Goal: Task Accomplishment & Management: Manage account settings

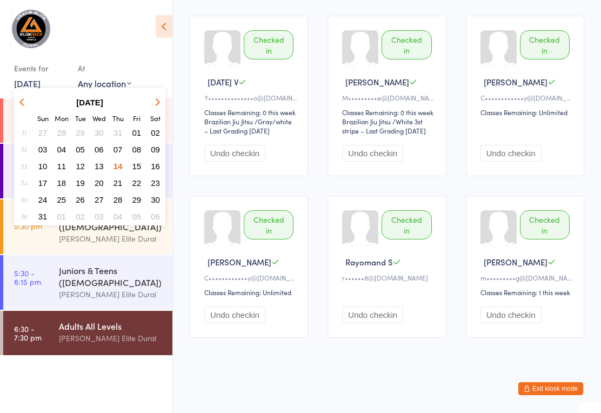
click at [139, 166] on span "15" at bounding box center [136, 166] width 9 height 9
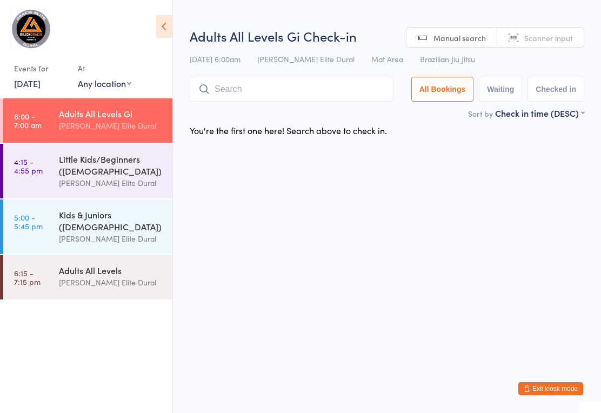
click at [121, 173] on div "Little Kids/Beginners ([DEMOGRAPHIC_DATA])" at bounding box center [111, 165] width 104 height 24
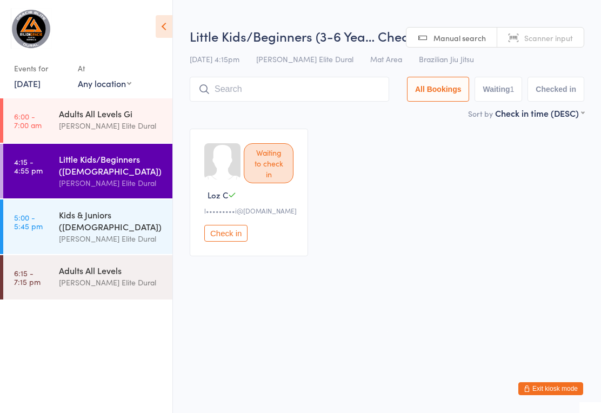
click at [139, 238] on div "[PERSON_NAME] Elite Dural" at bounding box center [111, 238] width 104 height 12
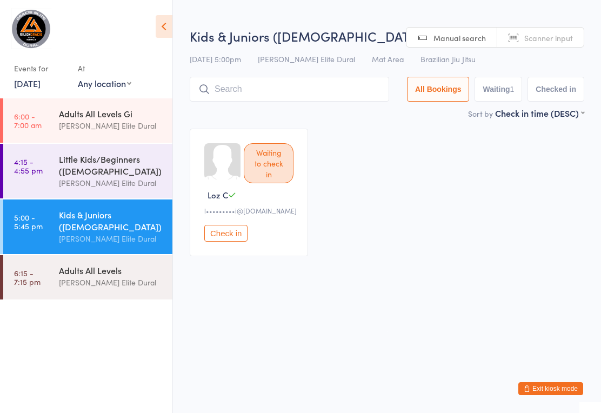
click at [133, 169] on div "Little Kids/Beginners ([DEMOGRAPHIC_DATA])" at bounding box center [111, 165] width 104 height 24
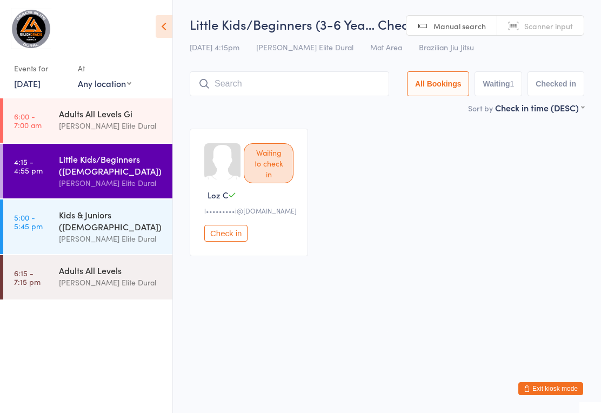
click at [538, 153] on div "Waiting to check in Loz C l•••••••••i@hotmail.com Check in" at bounding box center [387, 192] width 414 height 147
click at [566, 385] on button "Exit kiosk mode" at bounding box center [550, 388] width 65 height 13
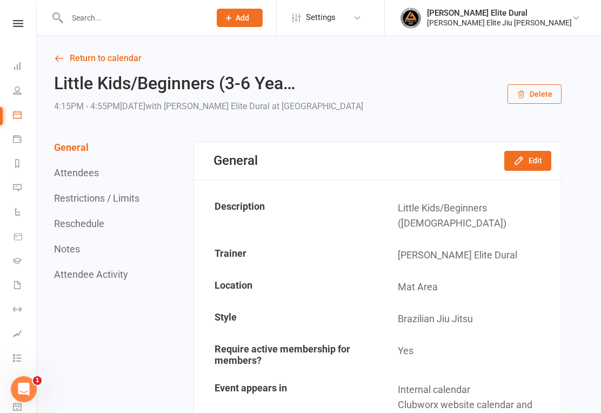
click at [162, 31] on div at bounding box center [127, 17] width 151 height 35
click at [179, 12] on input "text" at bounding box center [133, 17] width 139 height 15
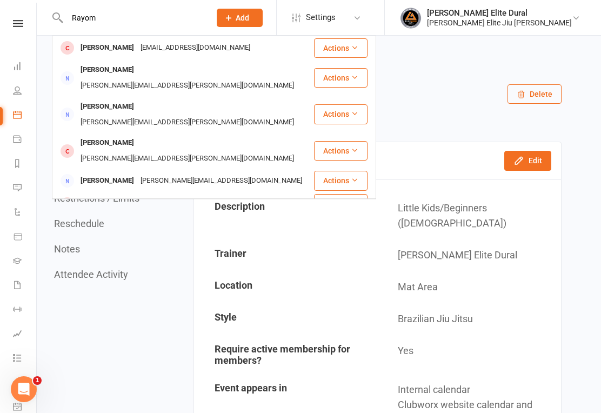
type input "Rayom"
click at [92, 45] on div "[PERSON_NAME]" at bounding box center [107, 48] width 60 height 16
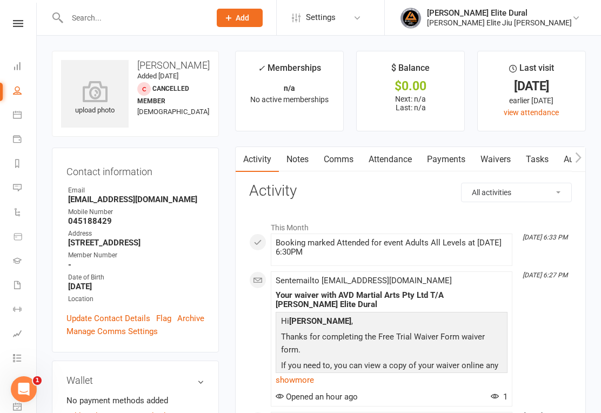
click at [455, 162] on link "Payments" at bounding box center [447, 159] width 54 height 25
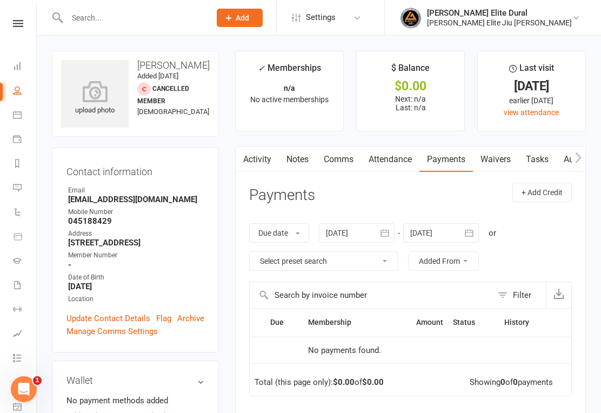
click at [504, 163] on link "Waivers" at bounding box center [495, 159] width 45 height 25
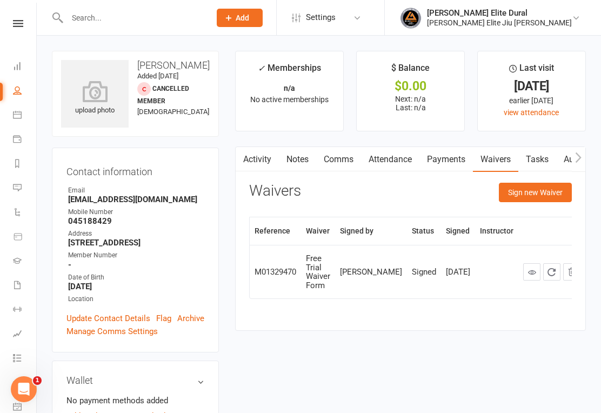
click at [539, 193] on button "Sign new Waiver" at bounding box center [535, 192] width 73 height 19
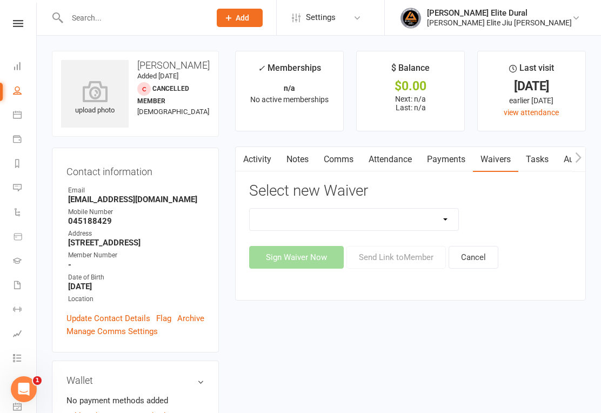
click at [447, 218] on select "Adults Twice Per Week Adults Unlimited Feedback Form Free Trial Waiver Form MEM…" at bounding box center [354, 220] width 209 height 22
select select "13090"
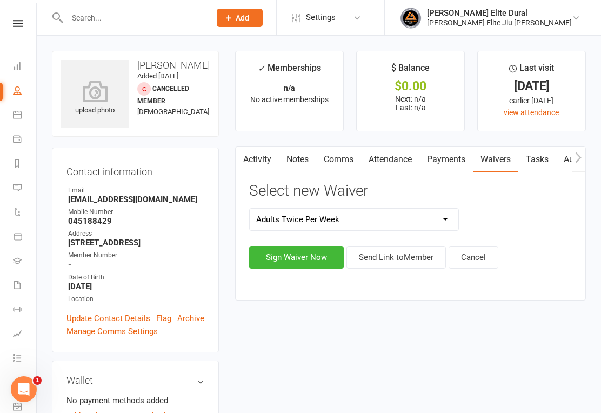
click at [324, 255] on button "Sign Waiver Now" at bounding box center [296, 257] width 95 height 23
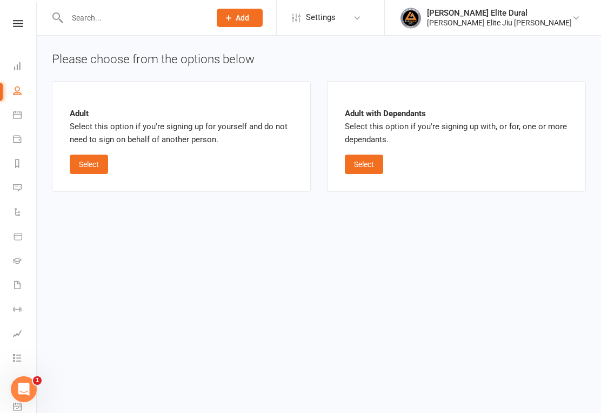
click at [83, 156] on button "Select" at bounding box center [89, 164] width 38 height 19
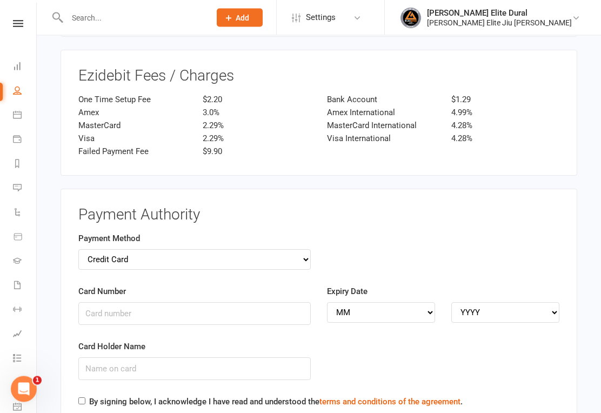
scroll to position [1384, 0]
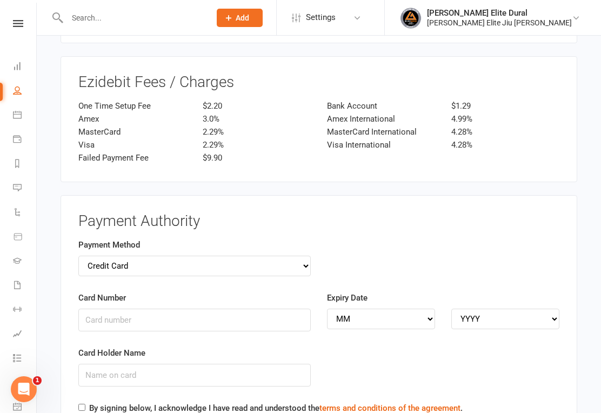
click at [303, 256] on select "Credit Card Bank Account" at bounding box center [194, 266] width 232 height 21
select select "bank_account"
click at [19, 65] on icon at bounding box center [17, 66] width 9 height 9
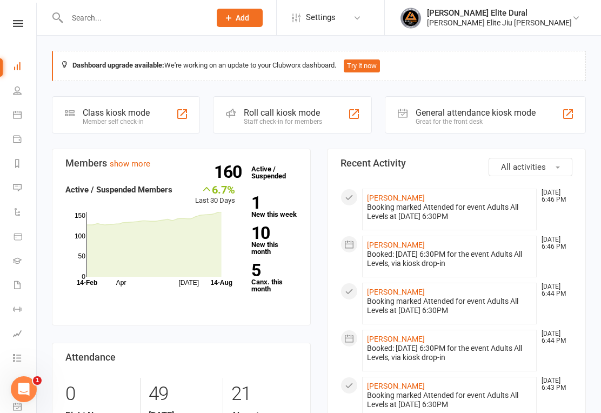
click at [88, 111] on div "Class kiosk mode" at bounding box center [116, 113] width 67 height 10
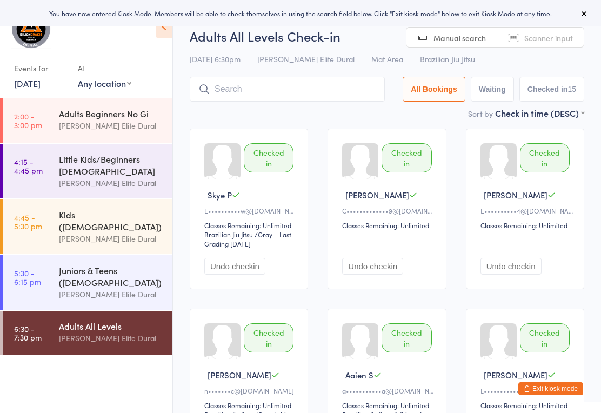
click at [41, 81] on link "[DATE]" at bounding box center [27, 83] width 26 height 12
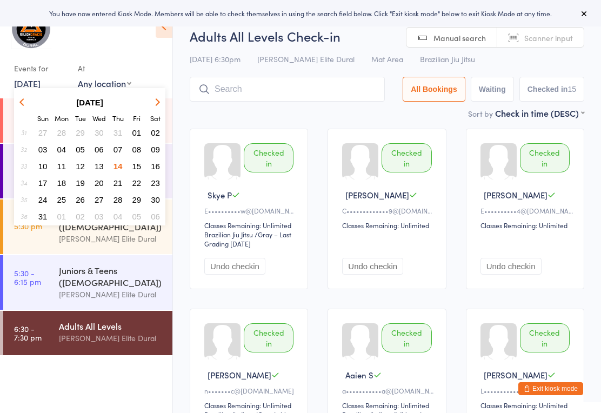
click at [132, 165] on span "15" at bounding box center [136, 166] width 9 height 9
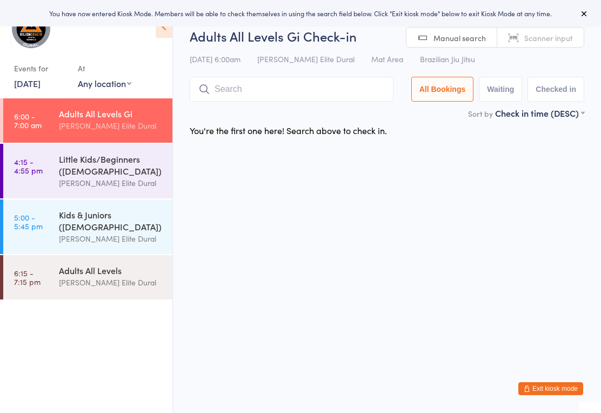
click at [47, 165] on link "4:15 - 4:55 pm Little Kids/Beginners ([DEMOGRAPHIC_DATA]) [PERSON_NAME] Elite D…" at bounding box center [87, 171] width 169 height 55
